Goal: Task Accomplishment & Management: Complete application form

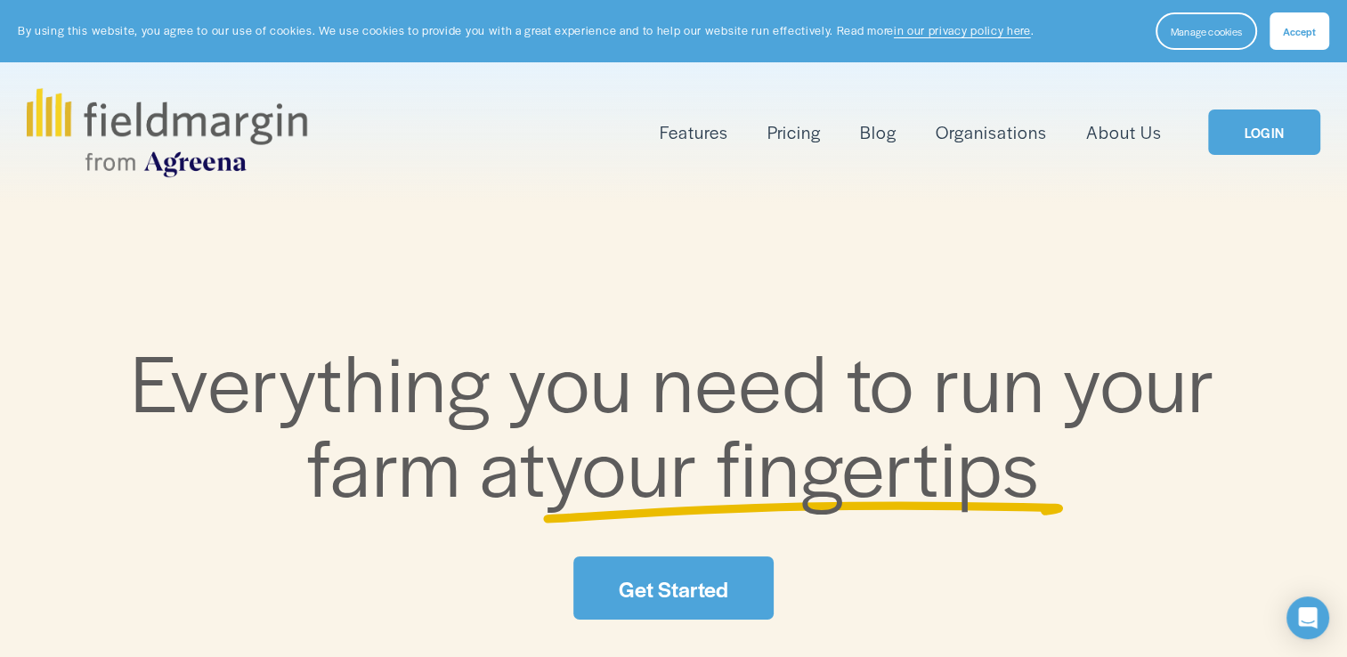
click at [1309, 36] on span "Accept" at bounding box center [1298, 31] width 33 height 14
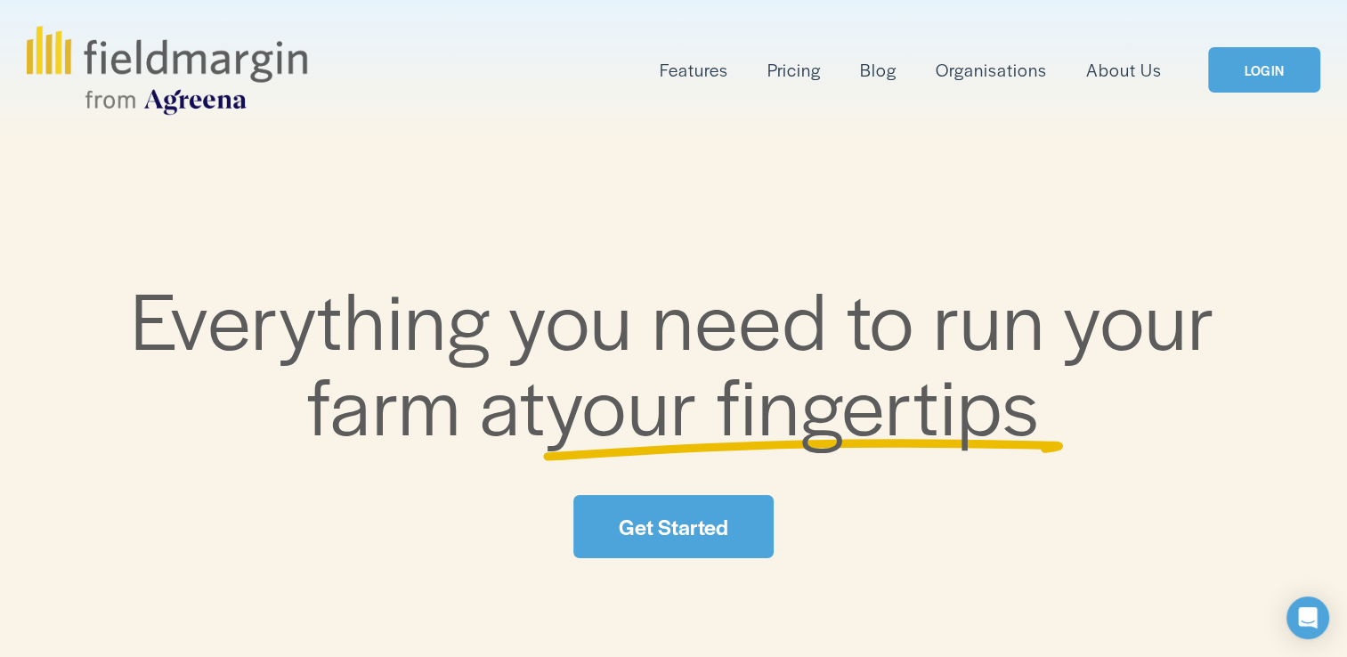
click at [1276, 71] on link "LOGIN" at bounding box center [1264, 69] width 112 height 45
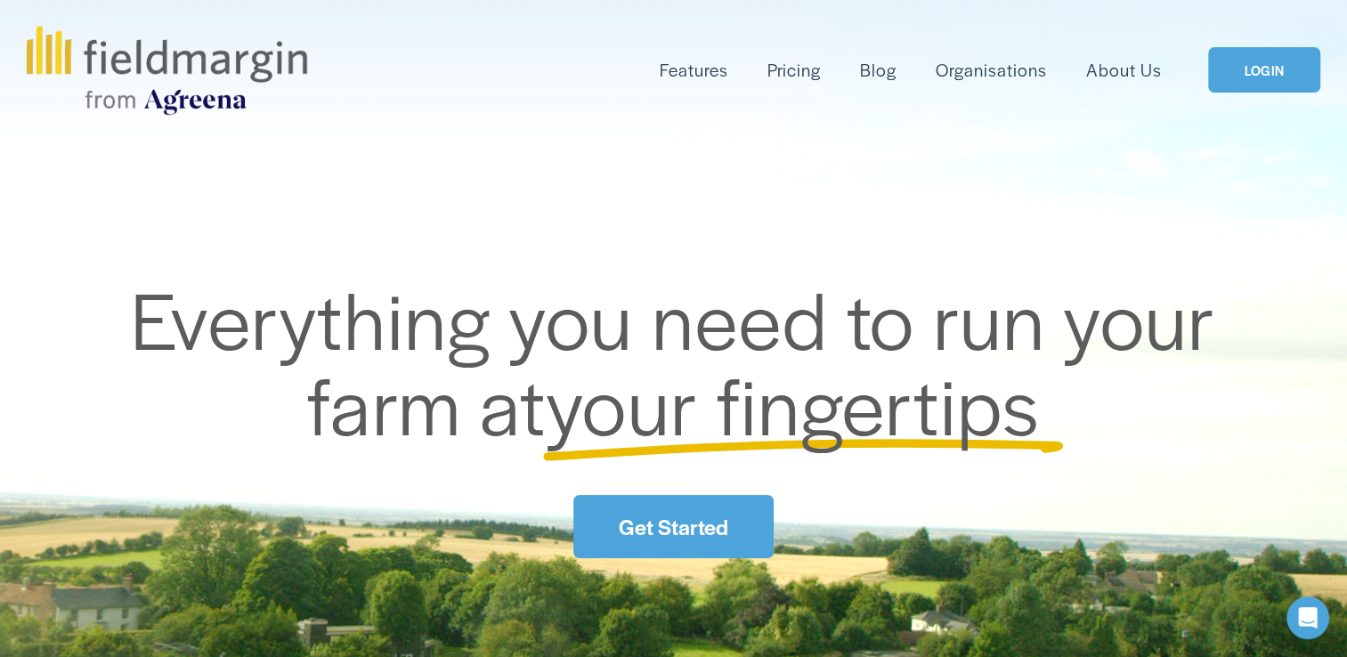
click at [641, 522] on link "Get Started" at bounding box center [672, 526] width 199 height 63
